Goal: Feedback & Contribution: Contribute content

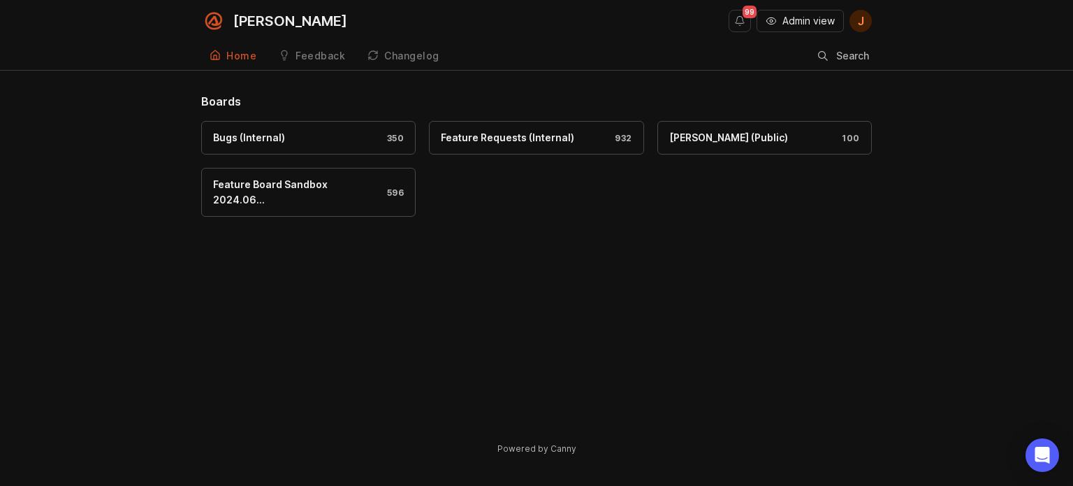
click at [805, 23] on span "Admin view" at bounding box center [809, 21] width 52 height 14
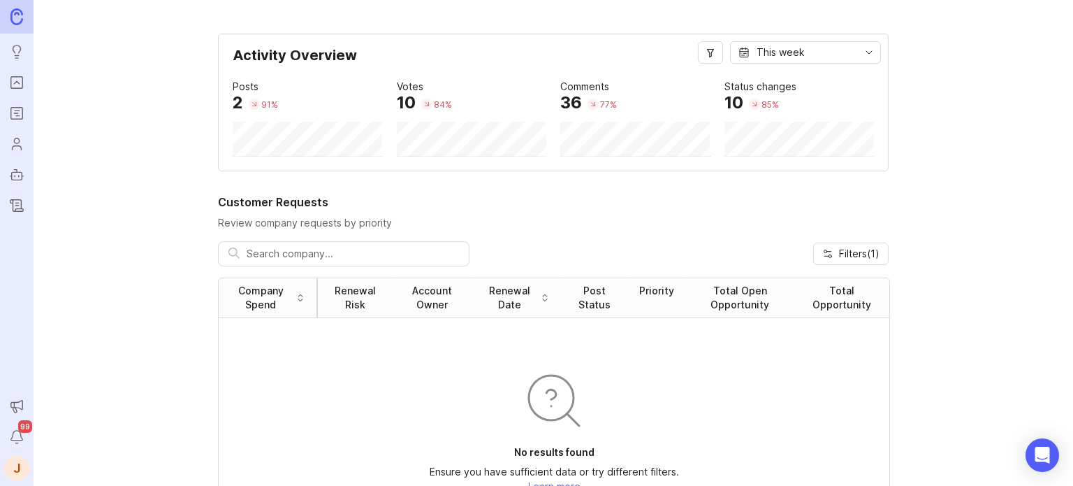
click at [8, 78] on link "Portal" at bounding box center [16, 82] width 25 height 25
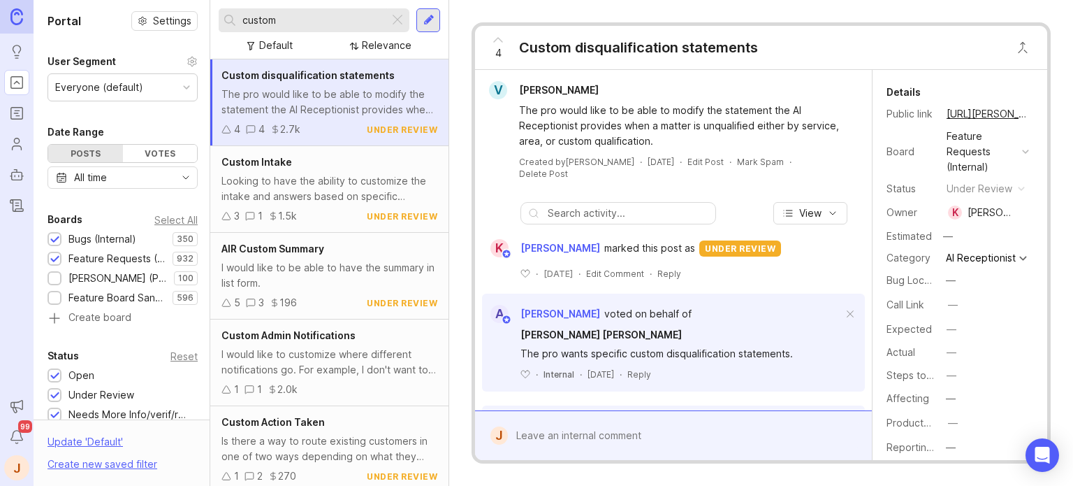
click at [350, 23] on input "custom" at bounding box center [312, 20] width 141 height 15
click at [313, 184] on div "Looking to have the ability to customize the intake and answers based on specif…" at bounding box center [329, 188] width 216 height 31
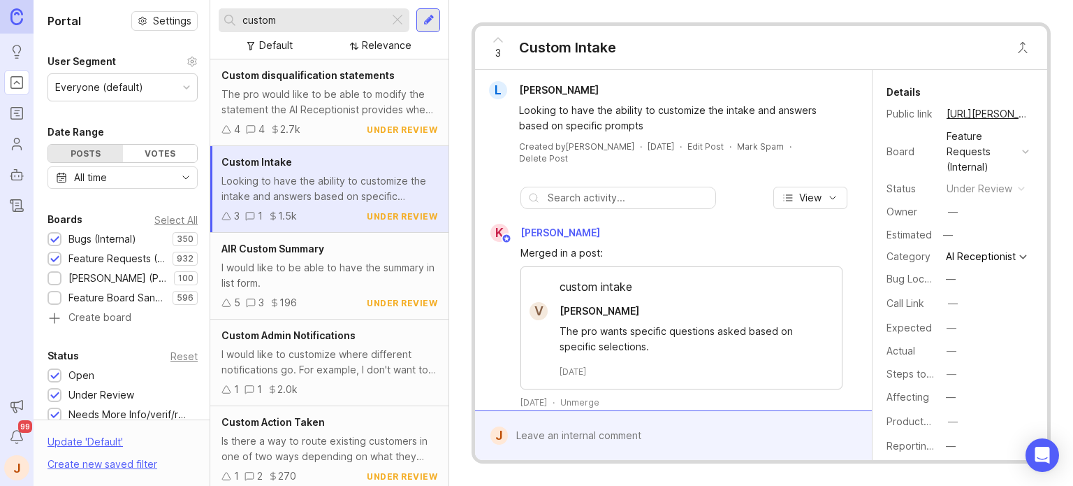
click at [620, 430] on div at bounding box center [683, 435] width 351 height 27
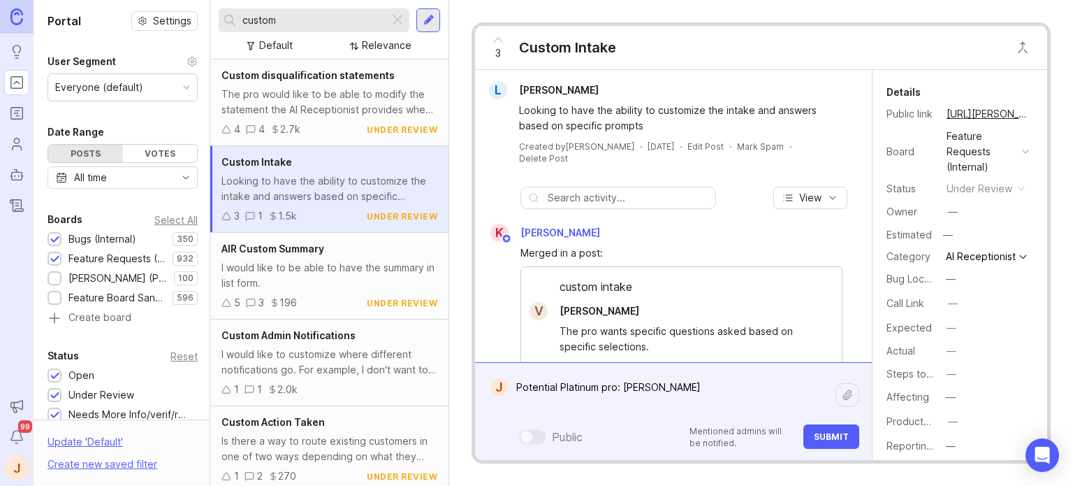
type textarea "Potential Platinum pro: Kuck Baxter"
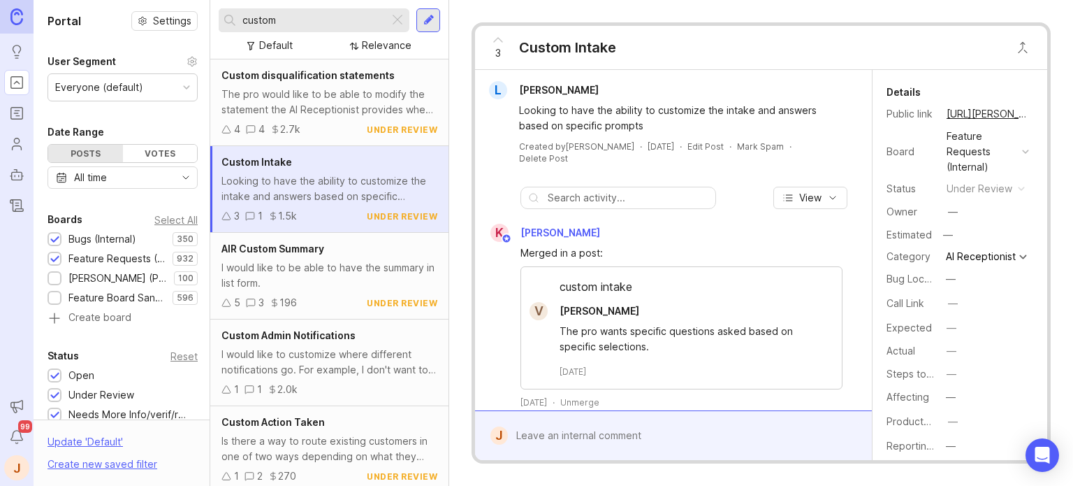
click at [396, 19] on div at bounding box center [397, 20] width 17 height 18
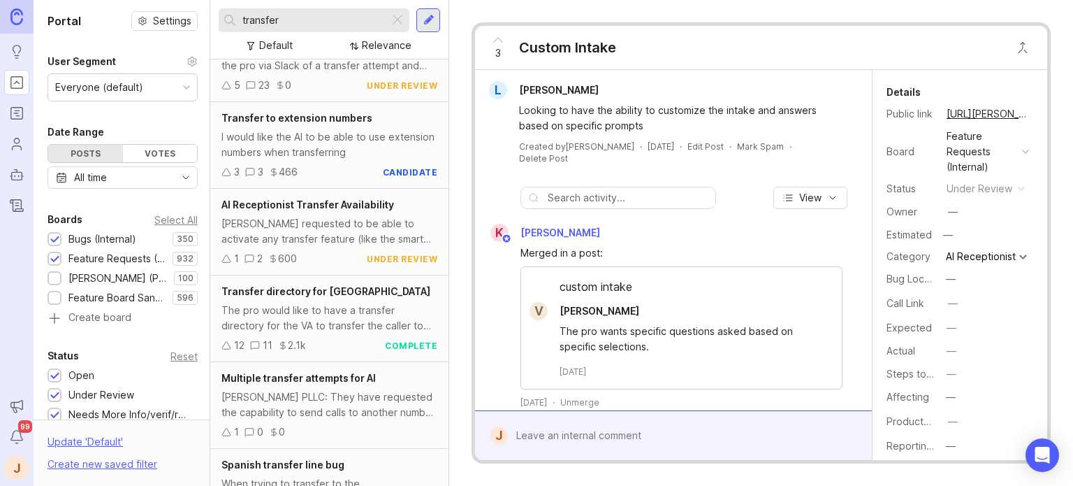
scroll to position [824, 0]
type input "transfer"
click at [319, 214] on div "[PERSON_NAME] requested to be able to activate any transfer feature (like the s…" at bounding box center [329, 229] width 216 height 31
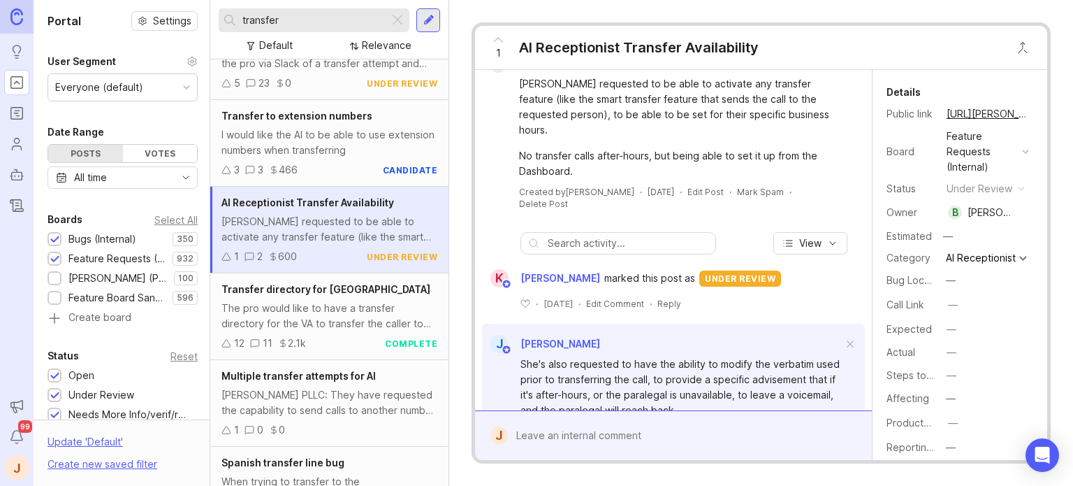
scroll to position [70, 0]
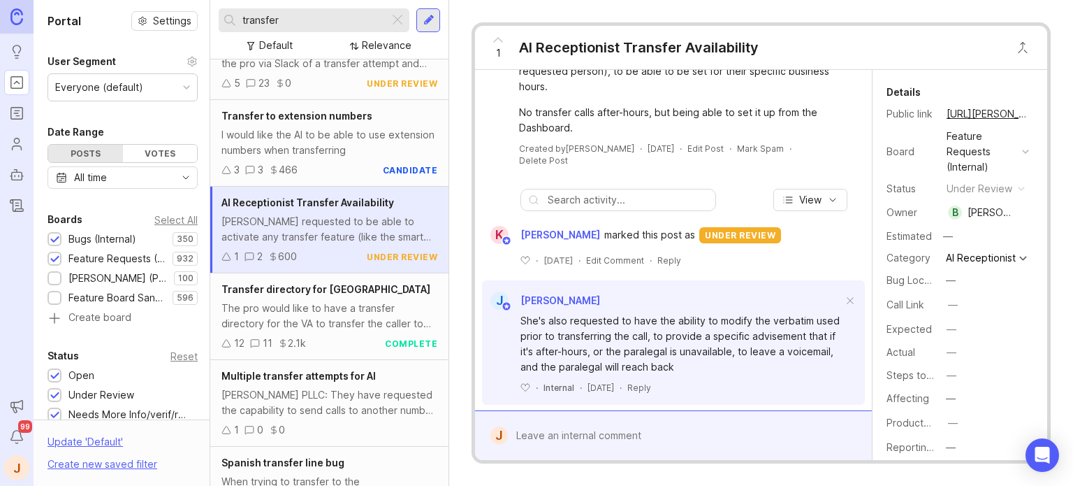
click at [573, 442] on div at bounding box center [683, 435] width 351 height 27
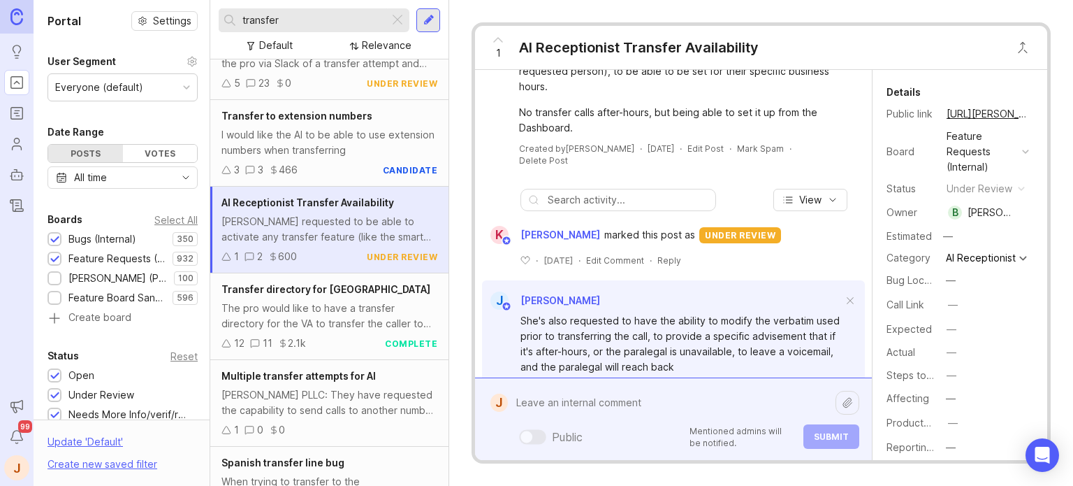
click at [597, 398] on textarea at bounding box center [672, 402] width 328 height 27
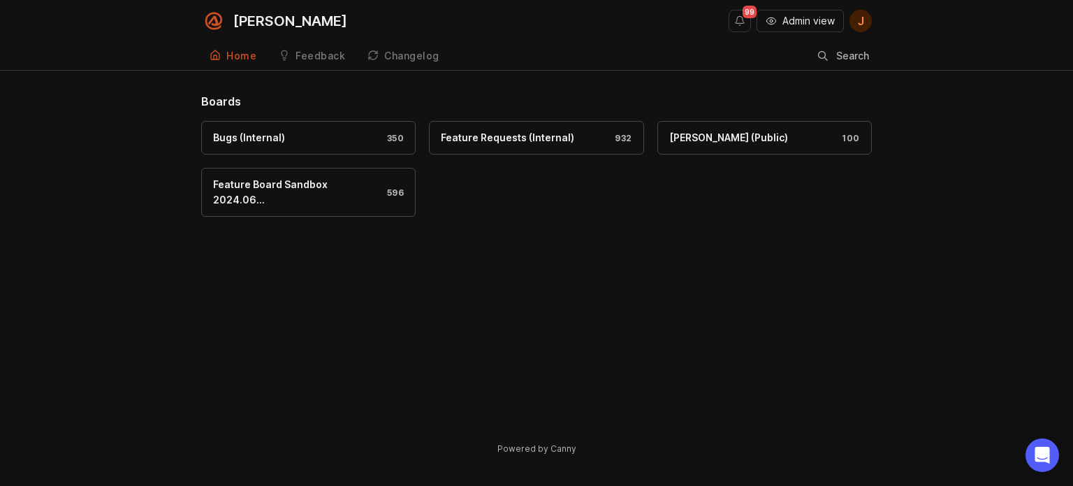
click at [797, 22] on span "Admin view" at bounding box center [809, 21] width 52 height 14
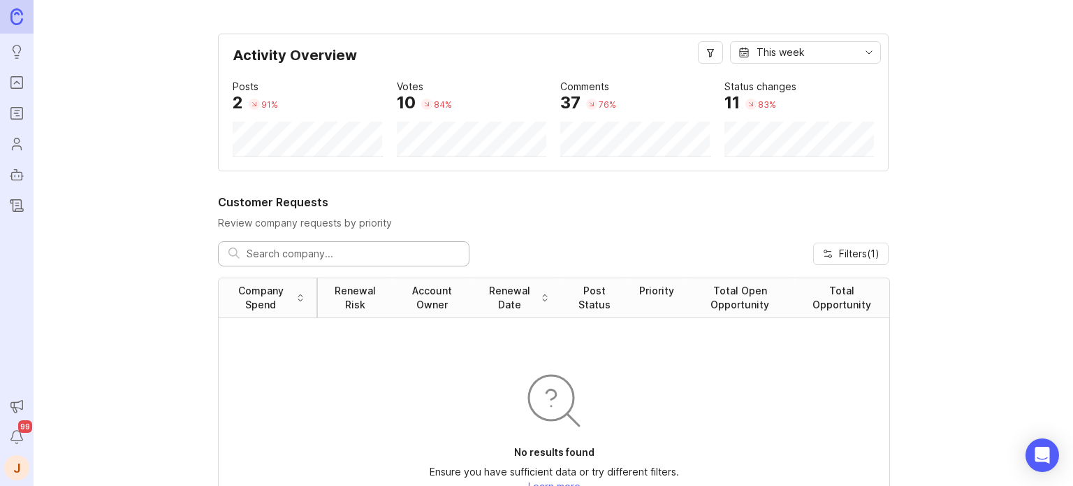
click at [20, 78] on icon "Portal" at bounding box center [16, 82] width 15 height 17
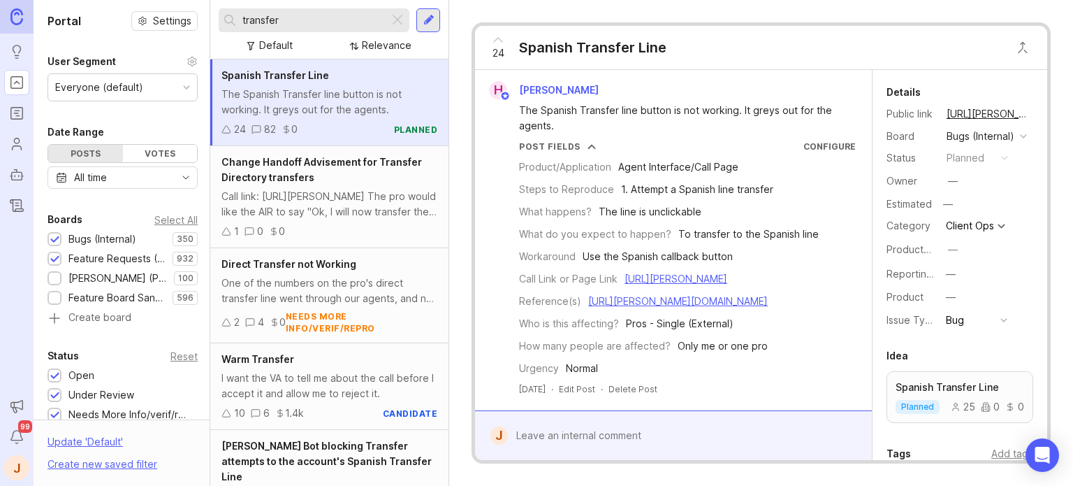
click at [355, 30] on div "transfer" at bounding box center [304, 20] width 170 height 24
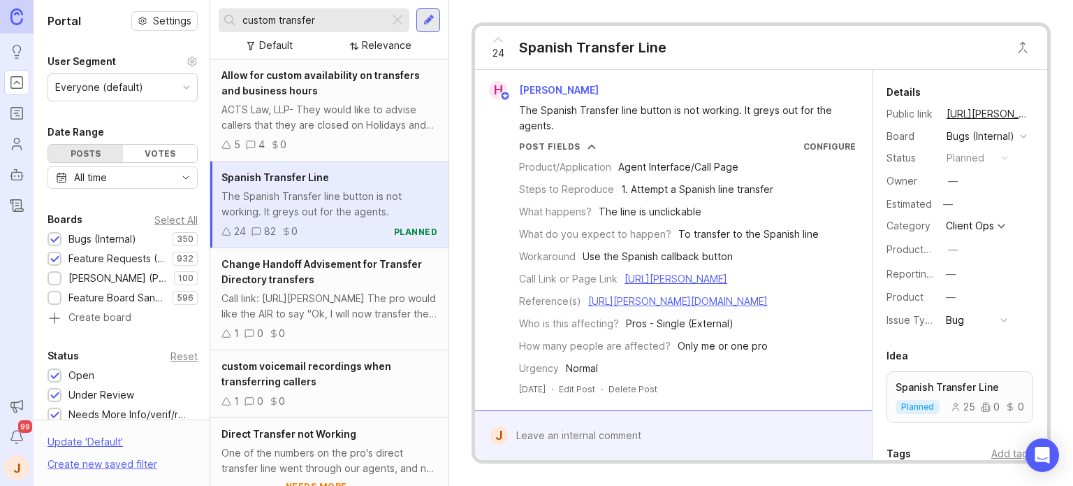
click at [313, 22] on input "custom transfer" at bounding box center [312, 20] width 141 height 15
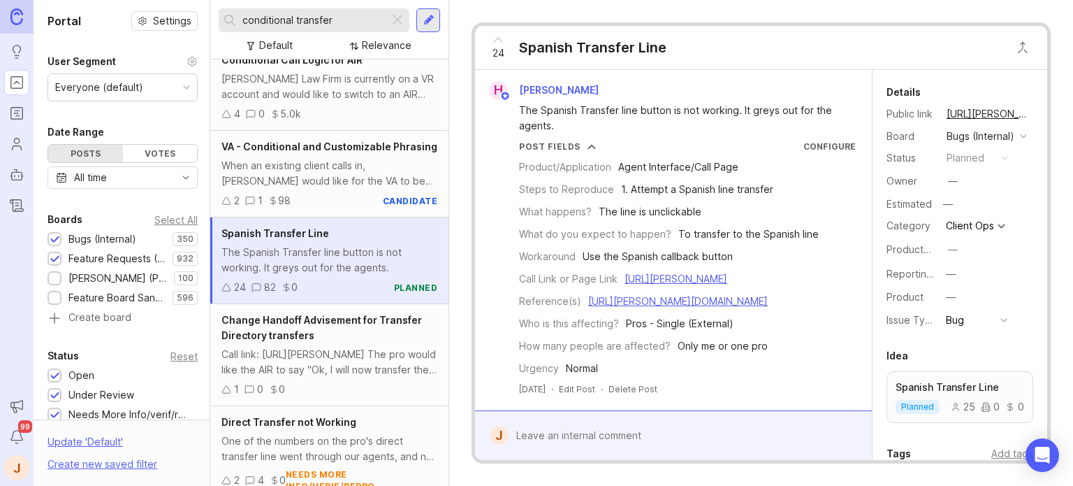
scroll to position [210, 0]
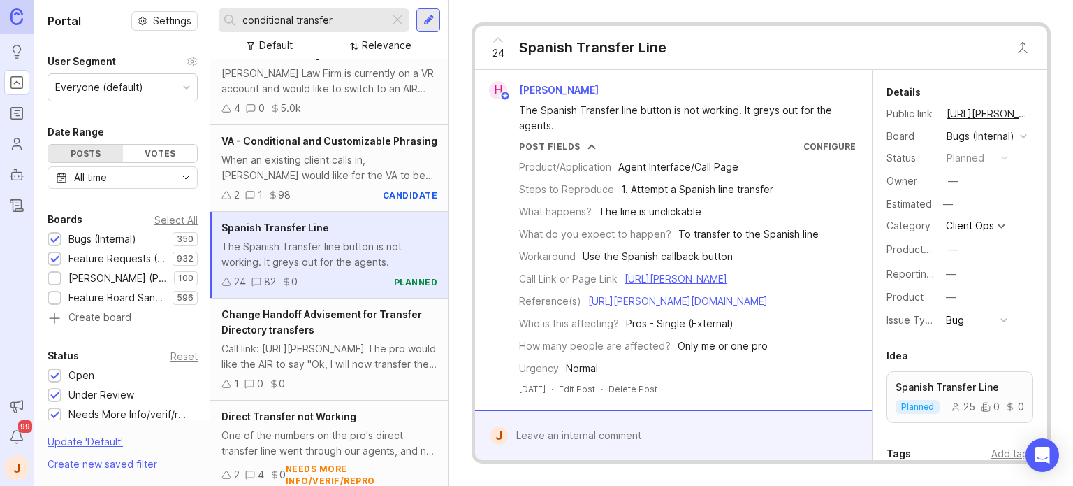
type input "conditional transfer"
click at [321, 177] on div "When an existing client calls in, [PERSON_NAME] would like for the VA to be abl…" at bounding box center [329, 167] width 216 height 31
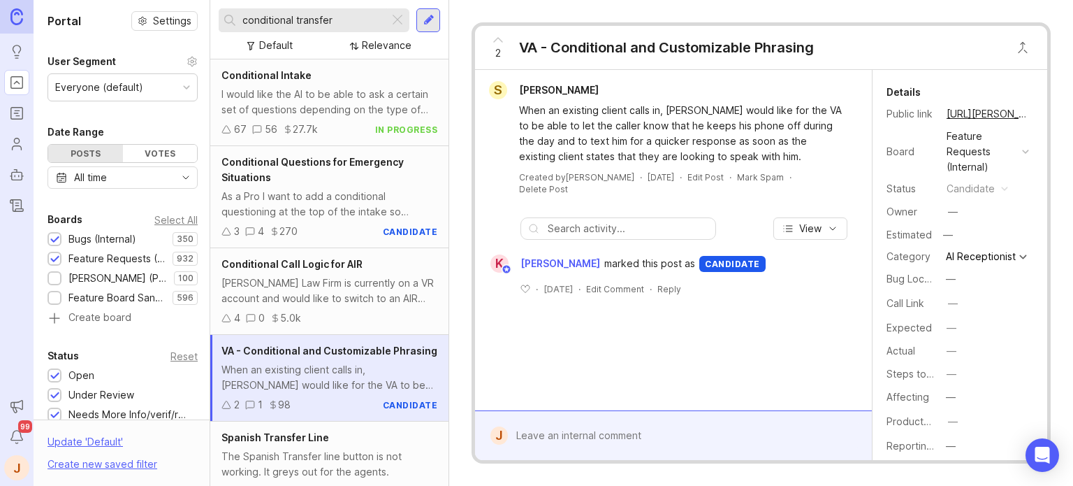
click at [288, 108] on div "I would like the AI to be able to ask a certain set of questions depending on t…" at bounding box center [329, 102] width 216 height 31
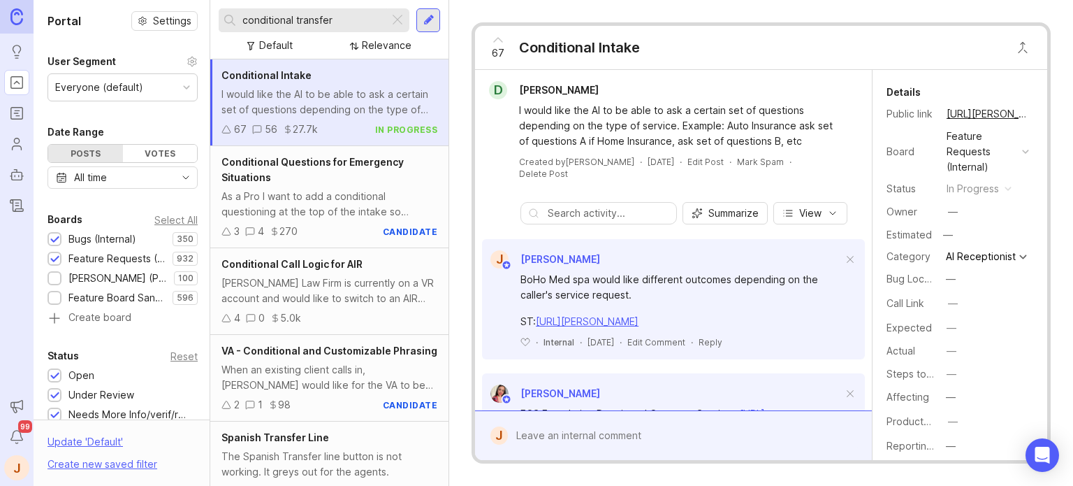
click at [279, 358] on div "VA - Conditional and Customizable Phrasing" at bounding box center [329, 350] width 216 height 15
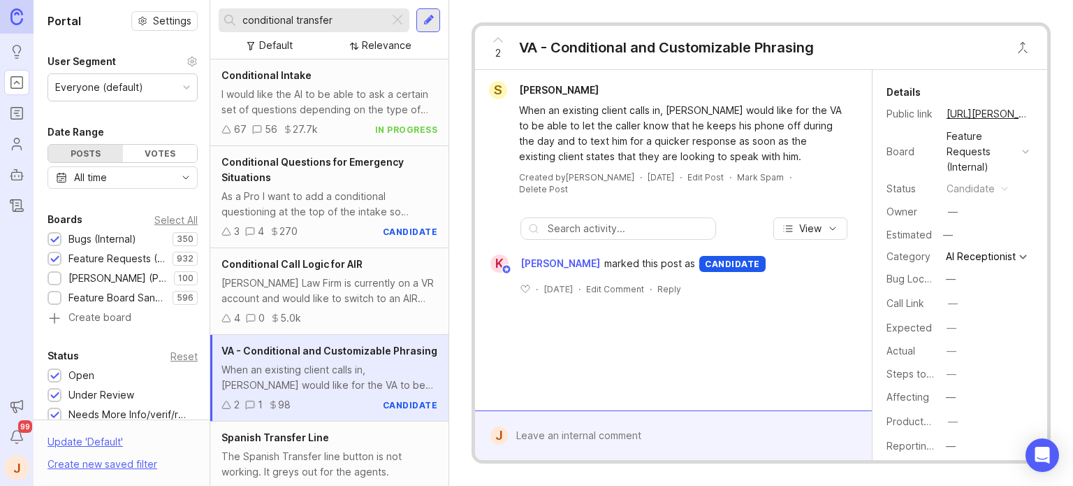
click at [616, 435] on div at bounding box center [683, 435] width 351 height 27
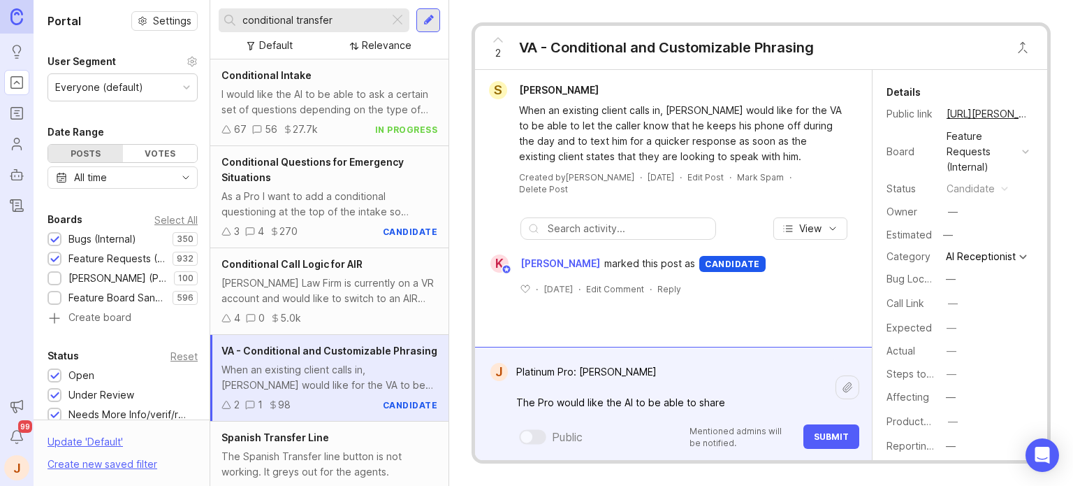
type textarea "Platinum Pro: [PERSON_NAME] The Pro would like the AI to be able to share"
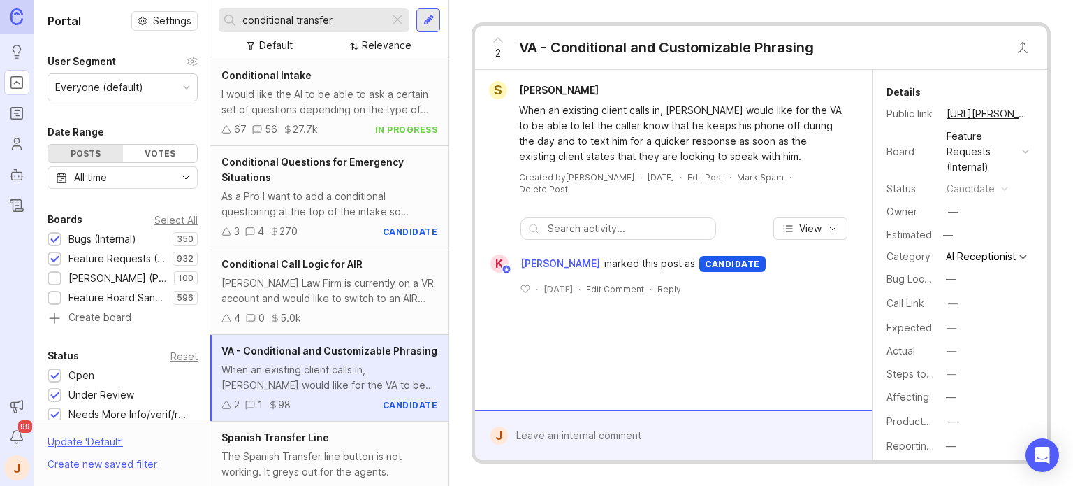
click at [309, 275] on div "[PERSON_NAME] Law Firm is currently on a VR account and would like to switch to…" at bounding box center [329, 290] width 216 height 31
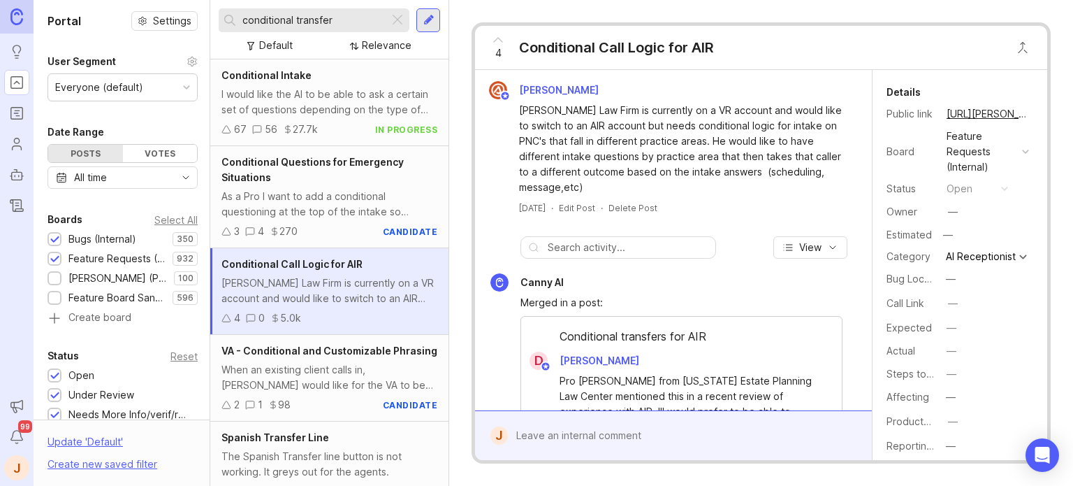
click at [632, 439] on div at bounding box center [683, 435] width 351 height 27
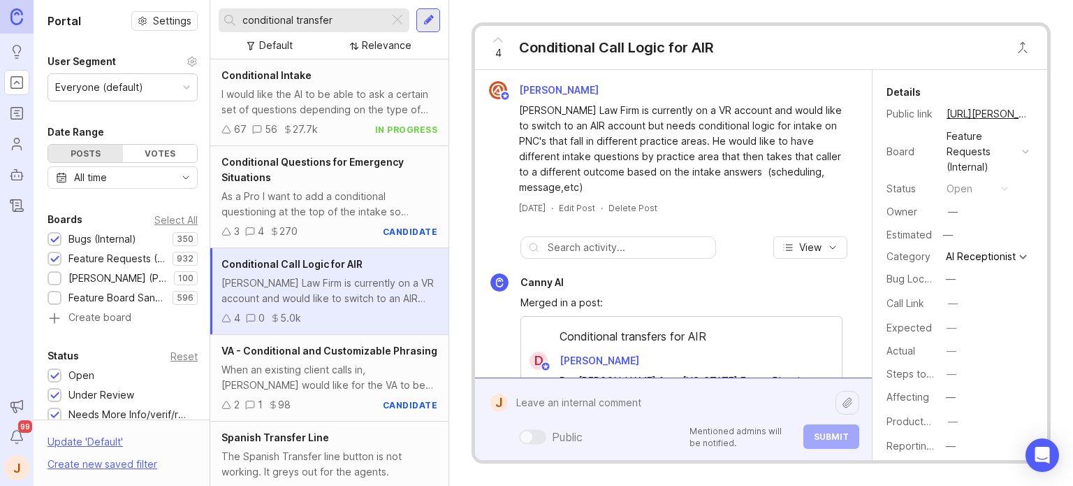
paste textarea "Platinum Pro: [PERSON_NAME] The Pro would like the AI to be able to share"
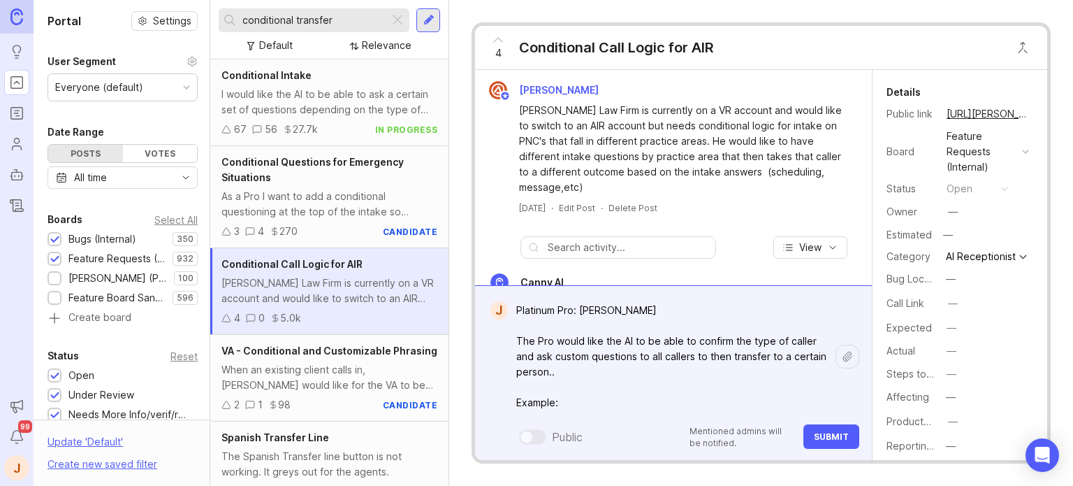
click at [602, 405] on textarea "Platinum Pro: [PERSON_NAME] The Pro would like the AI to be able to confirm the…" at bounding box center [672, 356] width 328 height 119
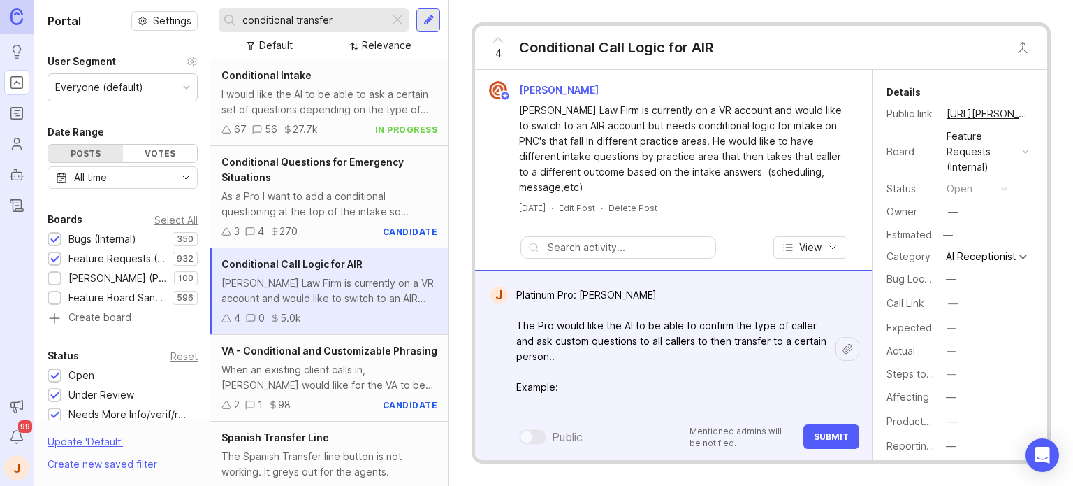
paste textarea "If someone mentions they are calling from a news channel, it should be transfer…"
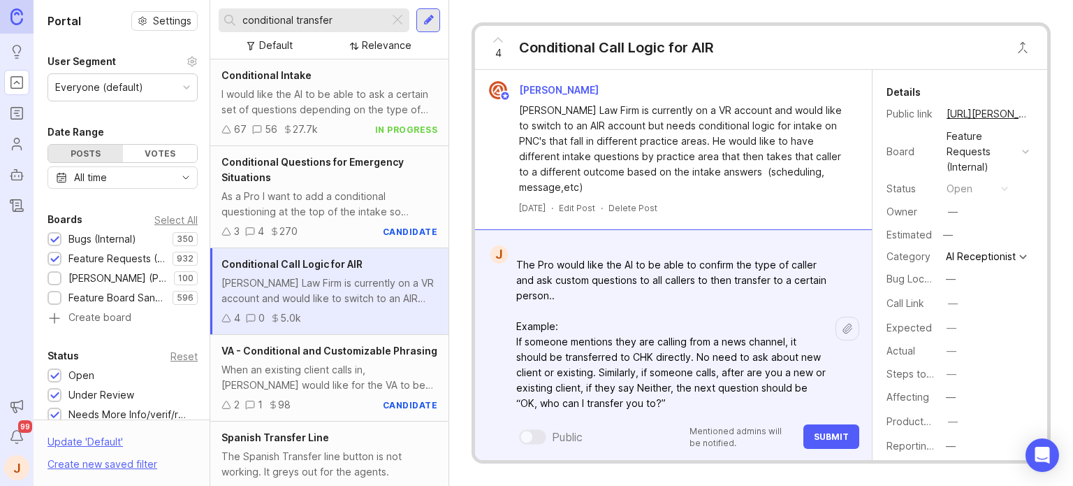
type textarea "Platinum Pro: [PERSON_NAME] The Pro would like the AI to be able to confirm the…"
click at [821, 435] on span "Submit" at bounding box center [831, 436] width 35 height 10
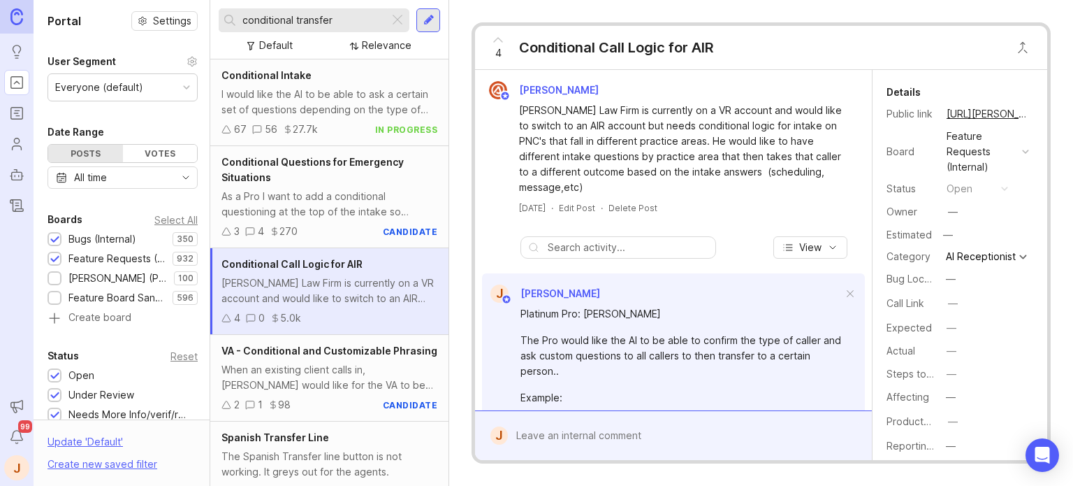
scroll to position [0, 0]
